Goal: Find specific page/section: Find specific page/section

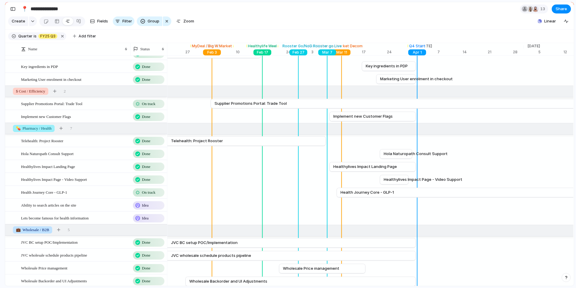
scroll to position [39, 0]
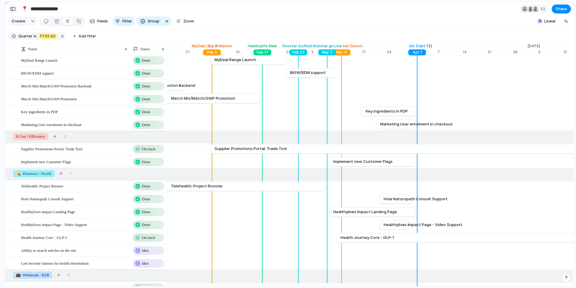
click at [11, 5] on button "button" at bounding box center [13, 9] width 10 height 10
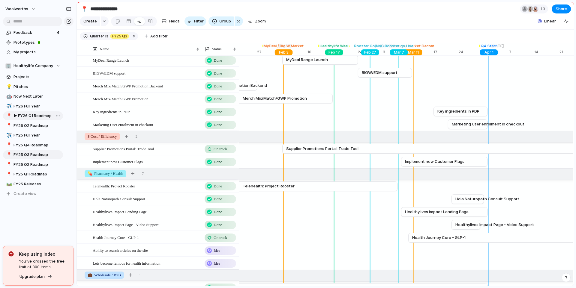
click at [34, 114] on span "▶︎ FY26 Q1 Roadmap" at bounding box center [36, 116] width 47 height 6
type input "**********"
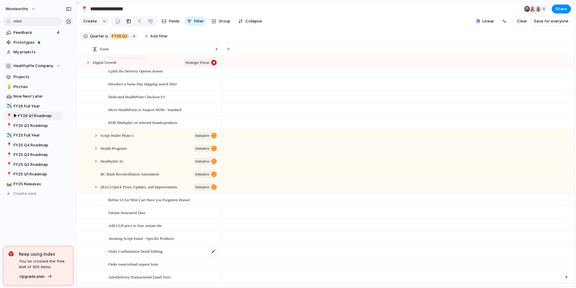
scroll to position [58, 0]
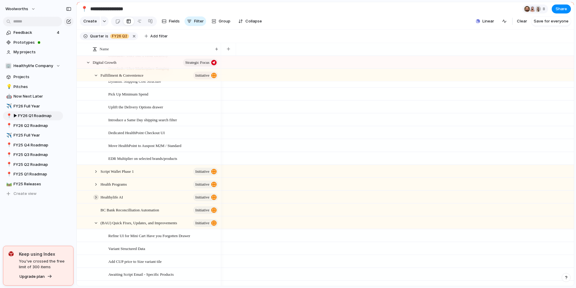
click at [94, 200] on div at bounding box center [95, 197] width 5 height 5
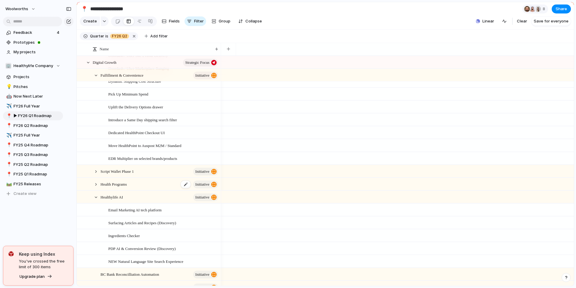
scroll to position [130, 0]
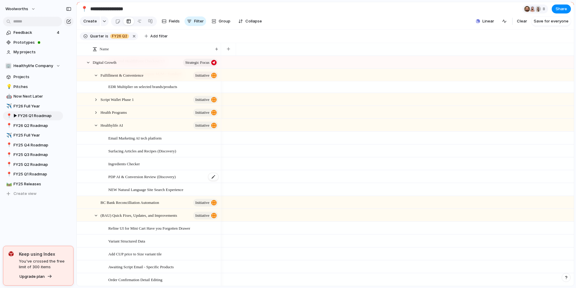
click at [155, 180] on span "PDP AI & Conversion Review (Discovery)" at bounding box center [141, 176] width 67 height 7
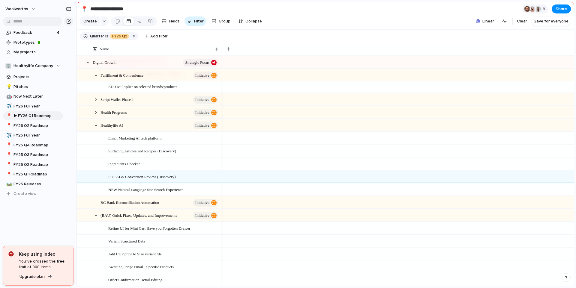
click at [539, 138] on div at bounding box center [397, 138] width 353 height 13
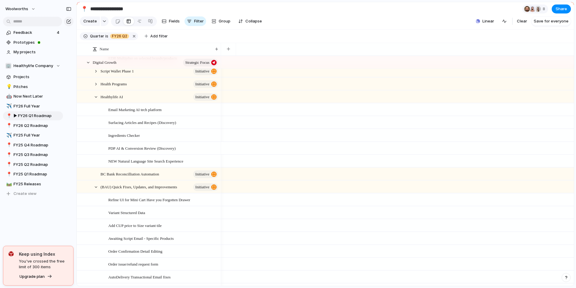
scroll to position [123, 0]
